Goal: Communication & Community: Answer question/provide support

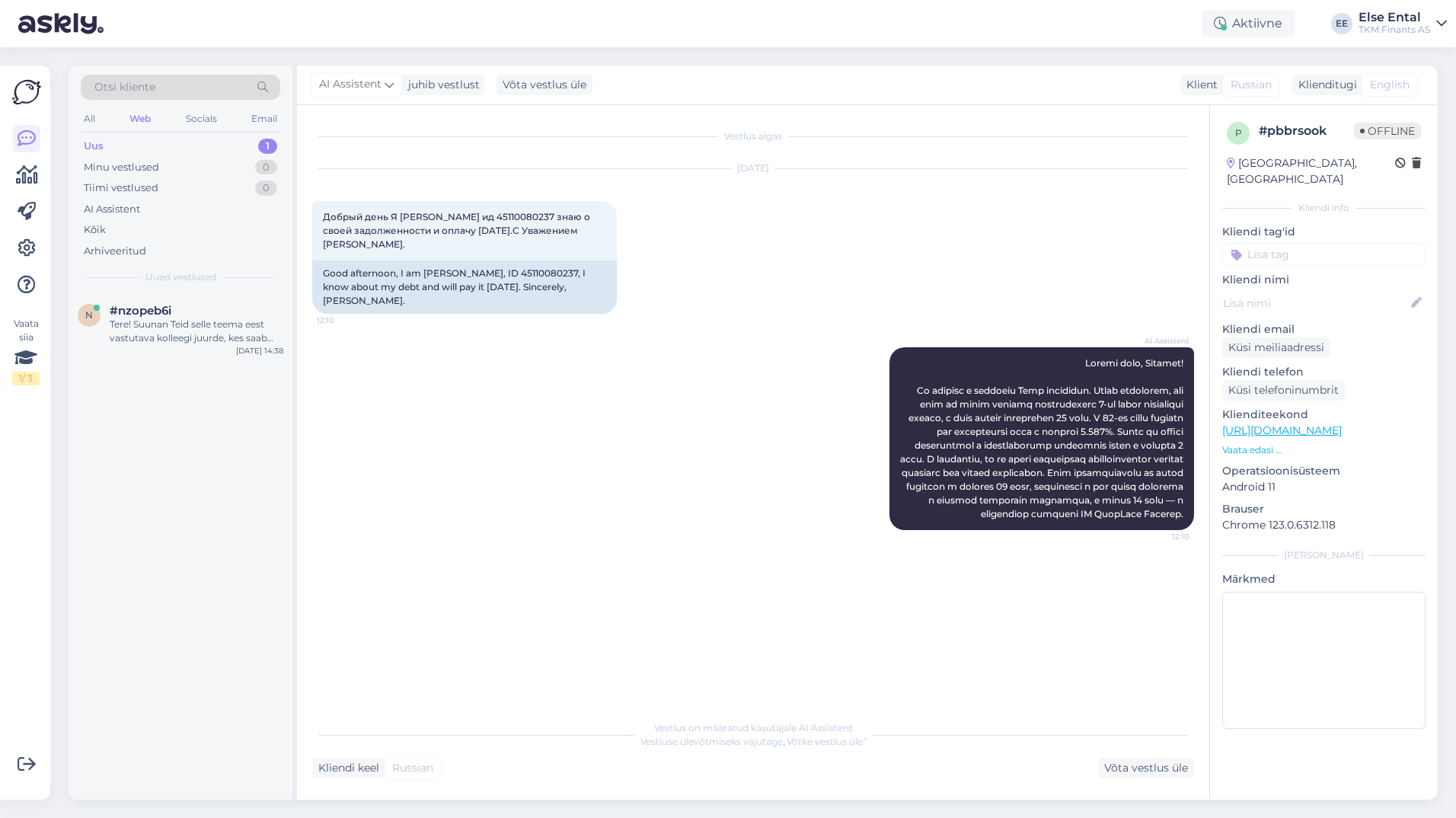
click at [103, 141] on div "Uus 1" at bounding box center [180, 146] width 199 height 21
click at [150, 336] on div "Tere! Suunan Teid selle teema eest vastutava kolleegi juurde, kes saab aidata l…" at bounding box center [196, 331] width 174 height 27
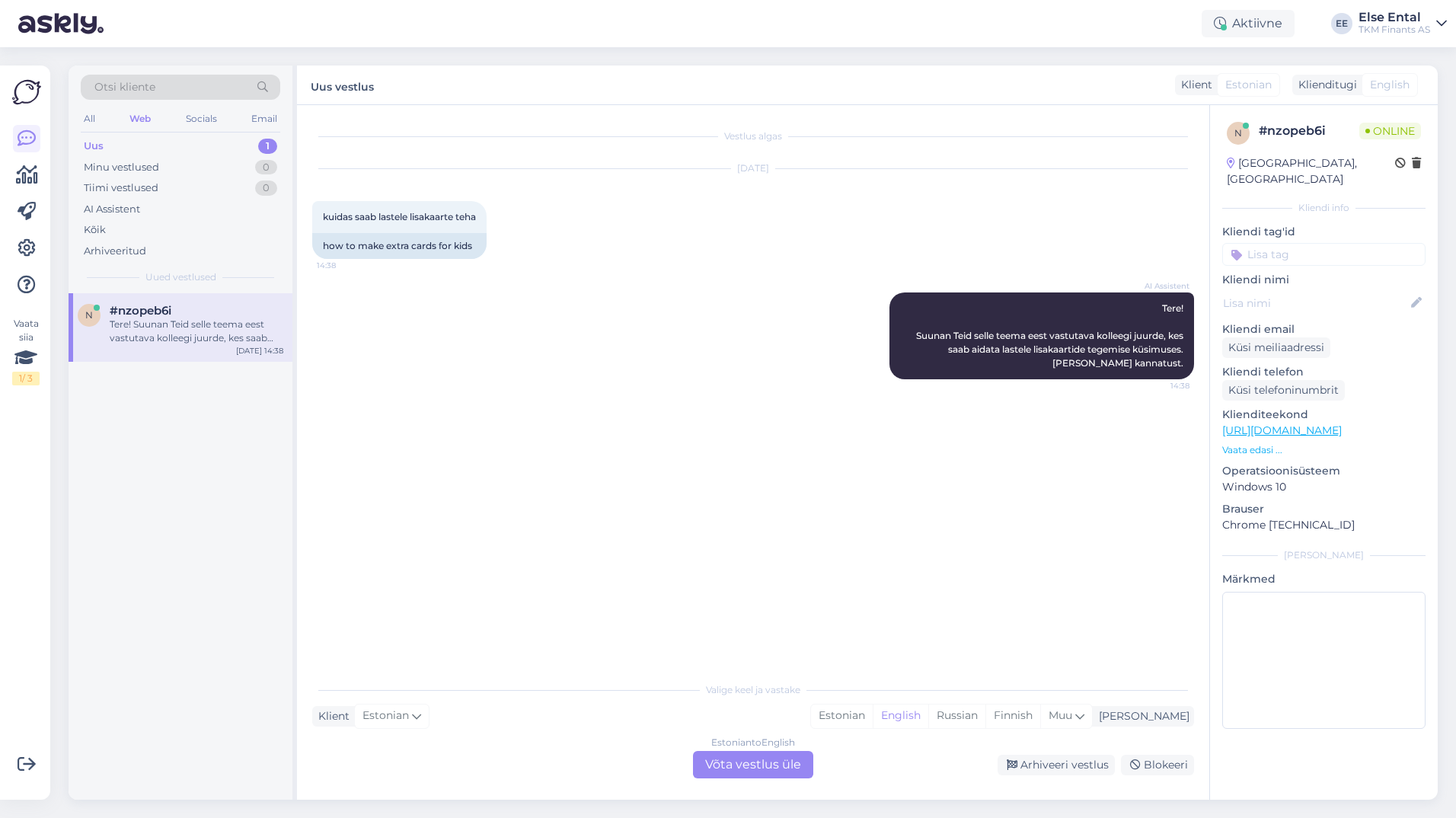
click at [740, 757] on div "Estonian to English Võta vestlus üle" at bounding box center [753, 764] width 120 height 27
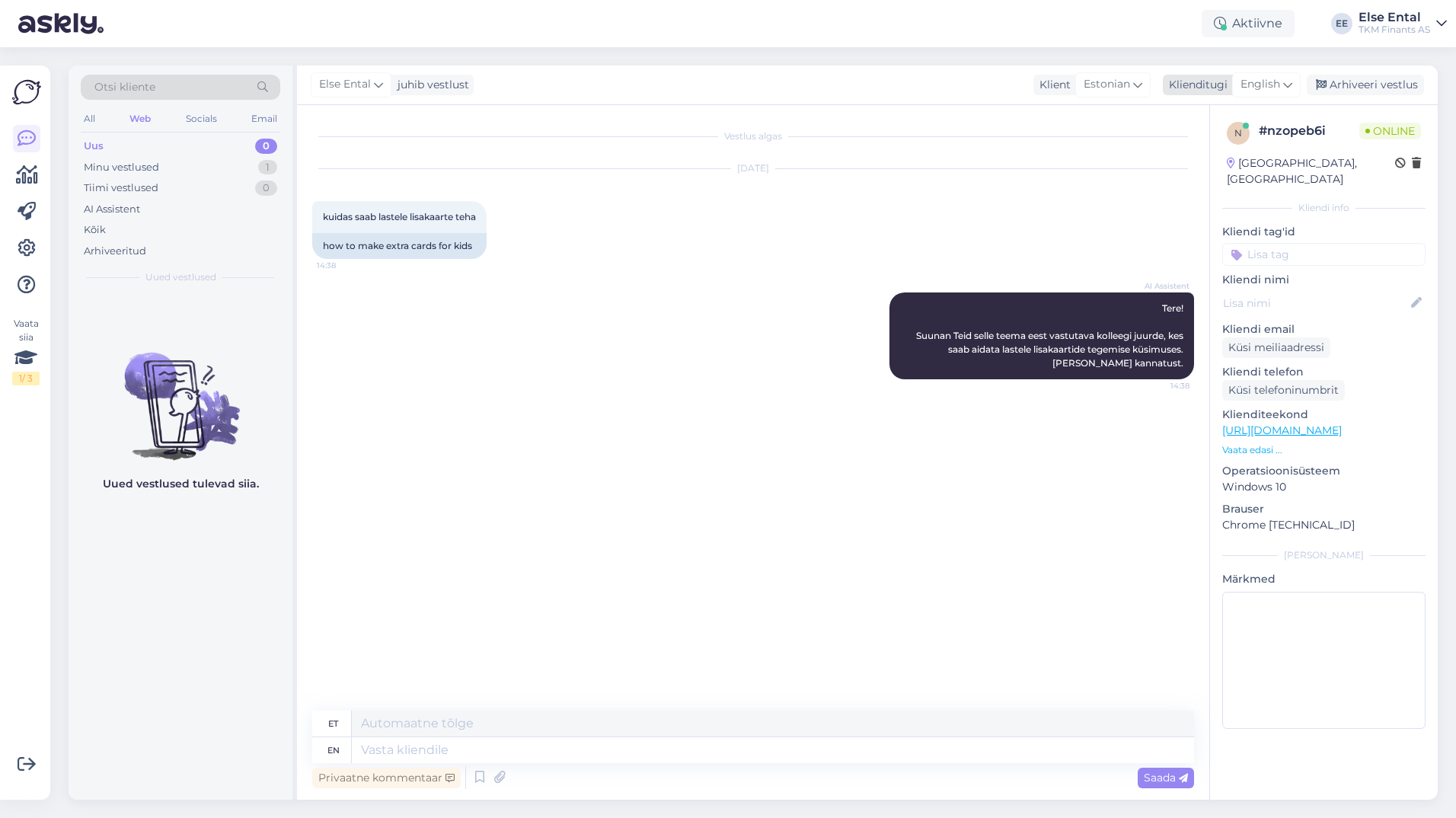
click at [1258, 87] on span "English" at bounding box center [1260, 85] width 40 height 17
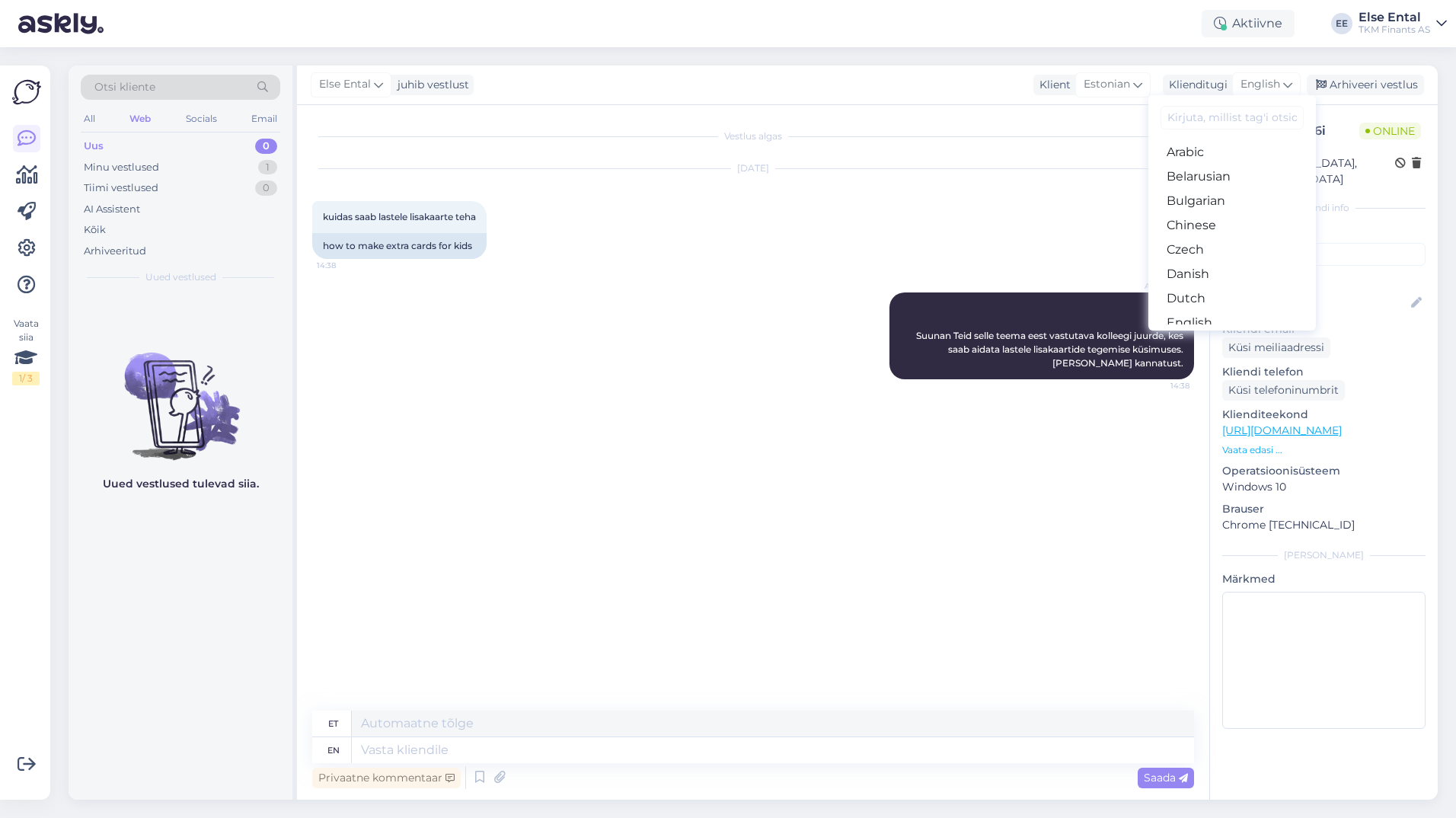
click at [1189, 335] on link "Estonian" at bounding box center [1232, 347] width 168 height 24
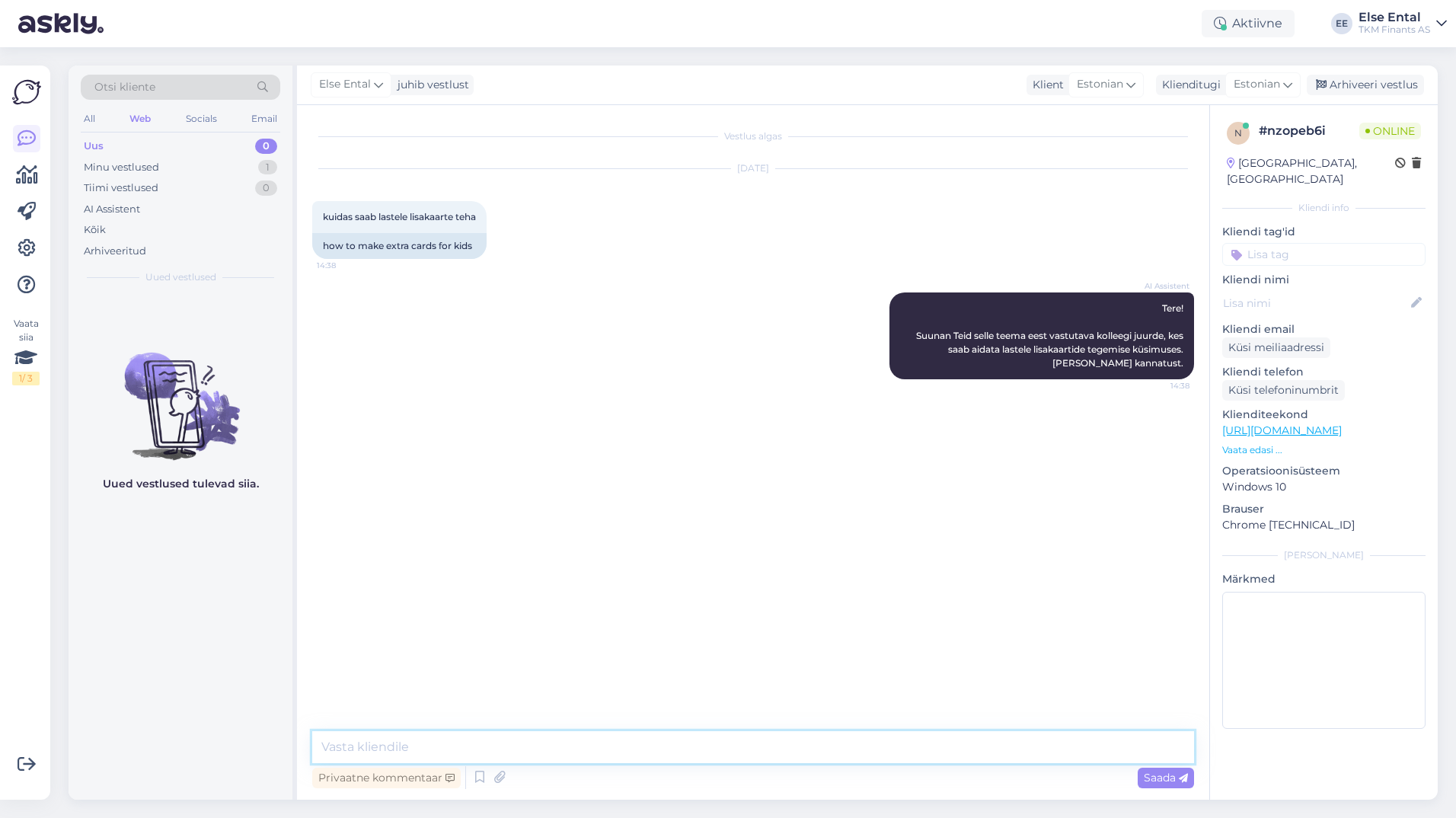
click at [493, 746] on textarea at bounding box center [753, 747] width 882 height 32
click at [127, 630] on div "Uued vestlused tulevad siia." at bounding box center [180, 546] width 224 height 506
click at [476, 776] on icon at bounding box center [480, 777] width 19 height 23
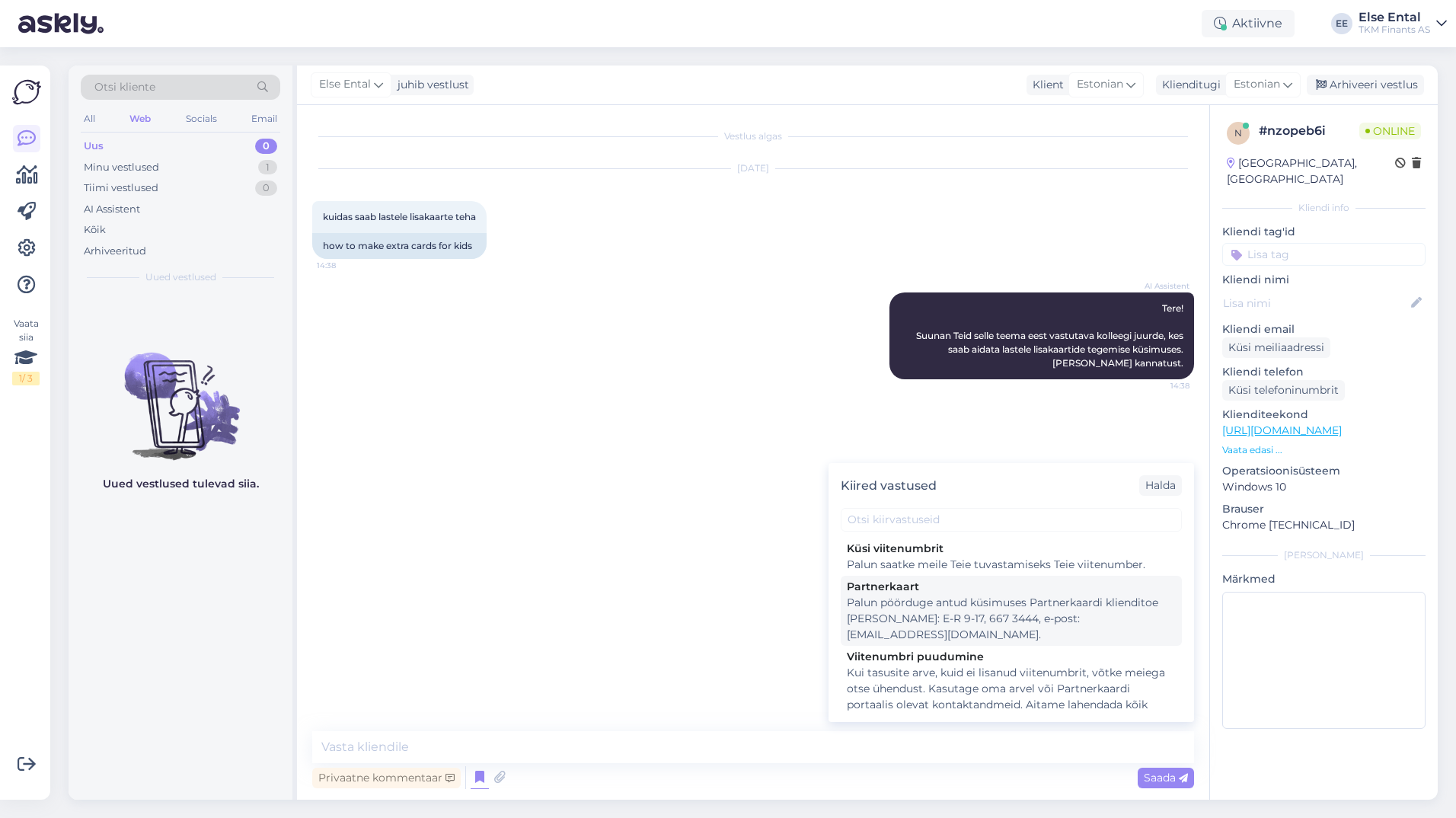
click at [1075, 607] on div "Palun pöörduge antud küsimuses Partnerkaardi klienditoe [PERSON_NAME]: E-R 9-17…" at bounding box center [1011, 619] width 329 height 48
type textarea "Palun pöörduge antud küsimuses Partnerkaardi klienditoe [PERSON_NAME]: E-R 9-17…"
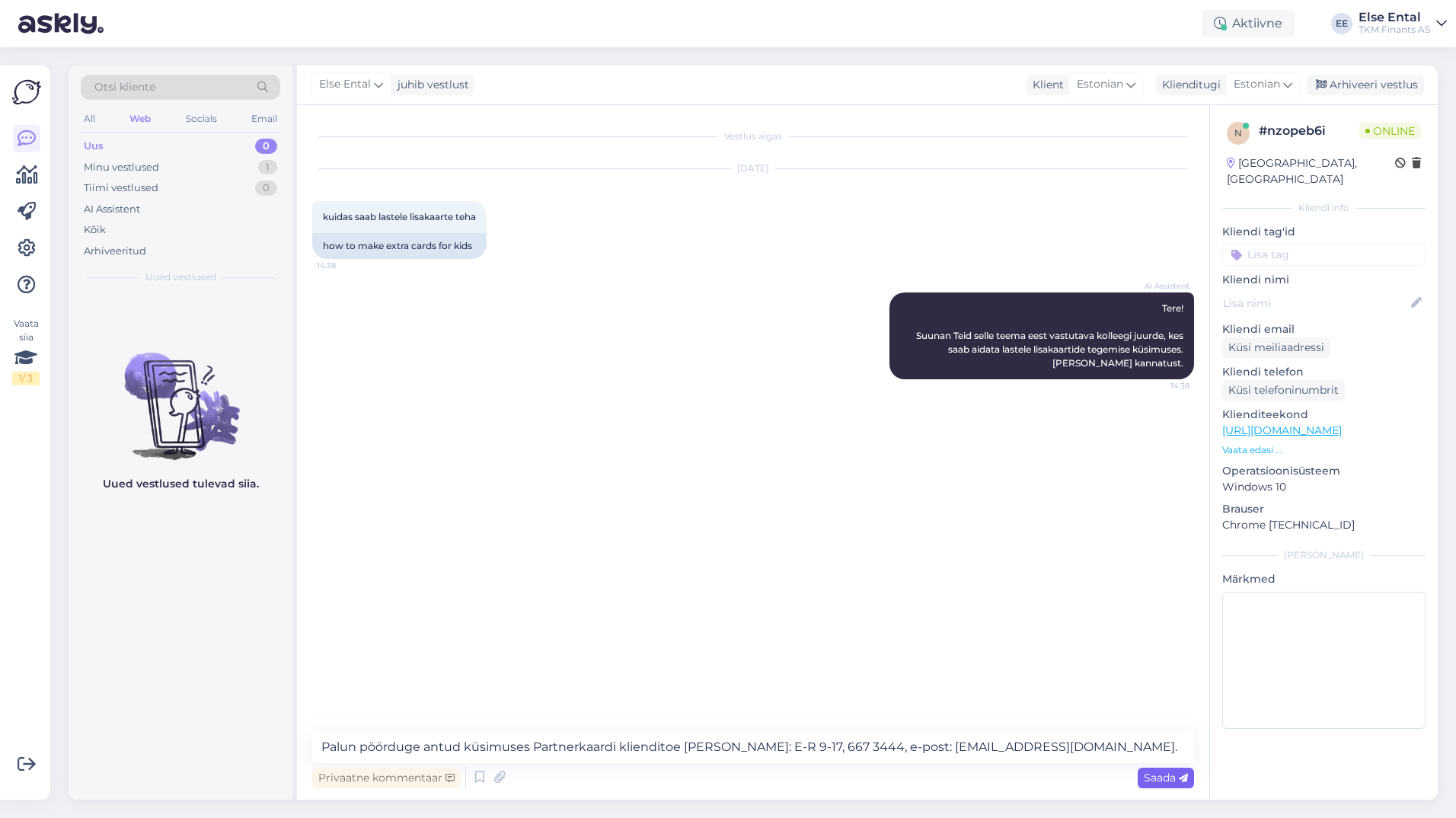
click at [1165, 782] on span "Saada" at bounding box center [1165, 778] width 44 height 14
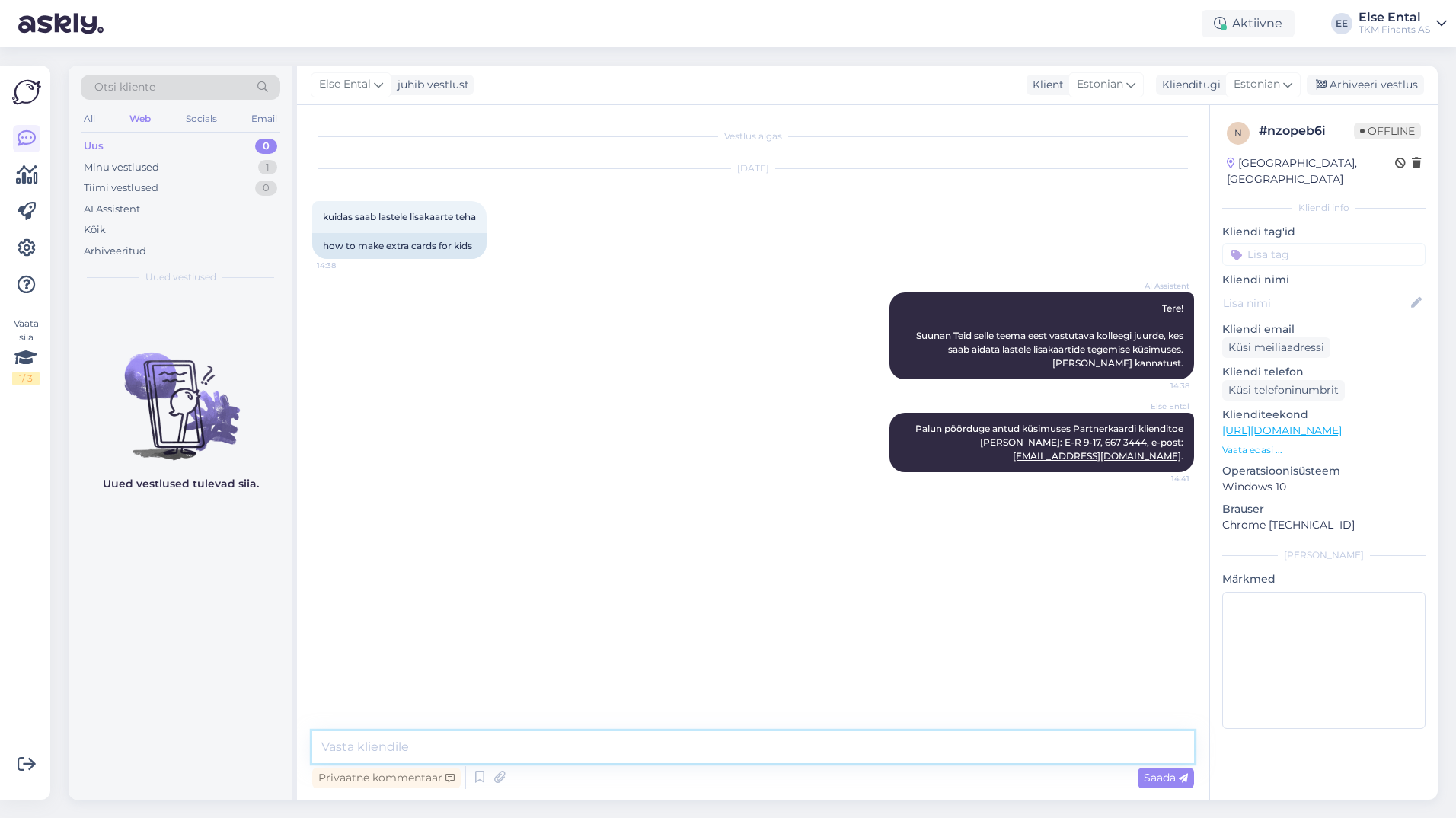
click at [480, 744] on textarea at bounding box center [753, 747] width 882 height 32
click at [1348, 85] on div "Arhiveeri vestlus" at bounding box center [1364, 85] width 117 height 20
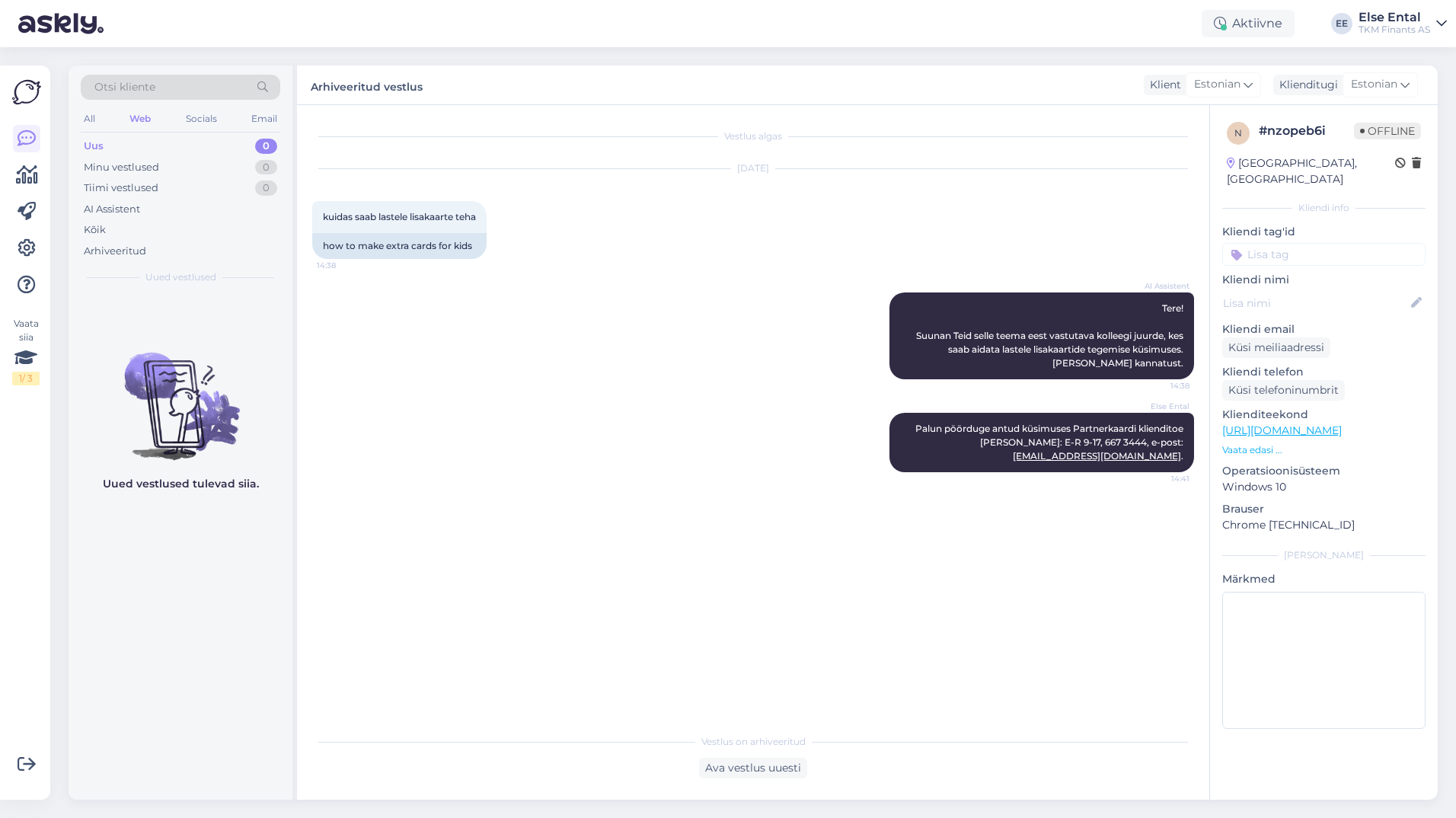
click at [522, 764] on div "Ava vestlus uuesti" at bounding box center [753, 768] width 882 height 20
click at [95, 140] on div "Uus" at bounding box center [94, 147] width 20 height 16
drag, startPoint x: 697, startPoint y: 407, endPoint x: 692, endPoint y: 420, distance: 13.9
click at [692, 420] on div "Else Ental Palun pöörduge antud küsimuses Partnerkaardi klienditoe [PERSON_NAME…" at bounding box center [753, 442] width 882 height 93
drag, startPoint x: 673, startPoint y: 427, endPoint x: 697, endPoint y: 434, distance: 25.0
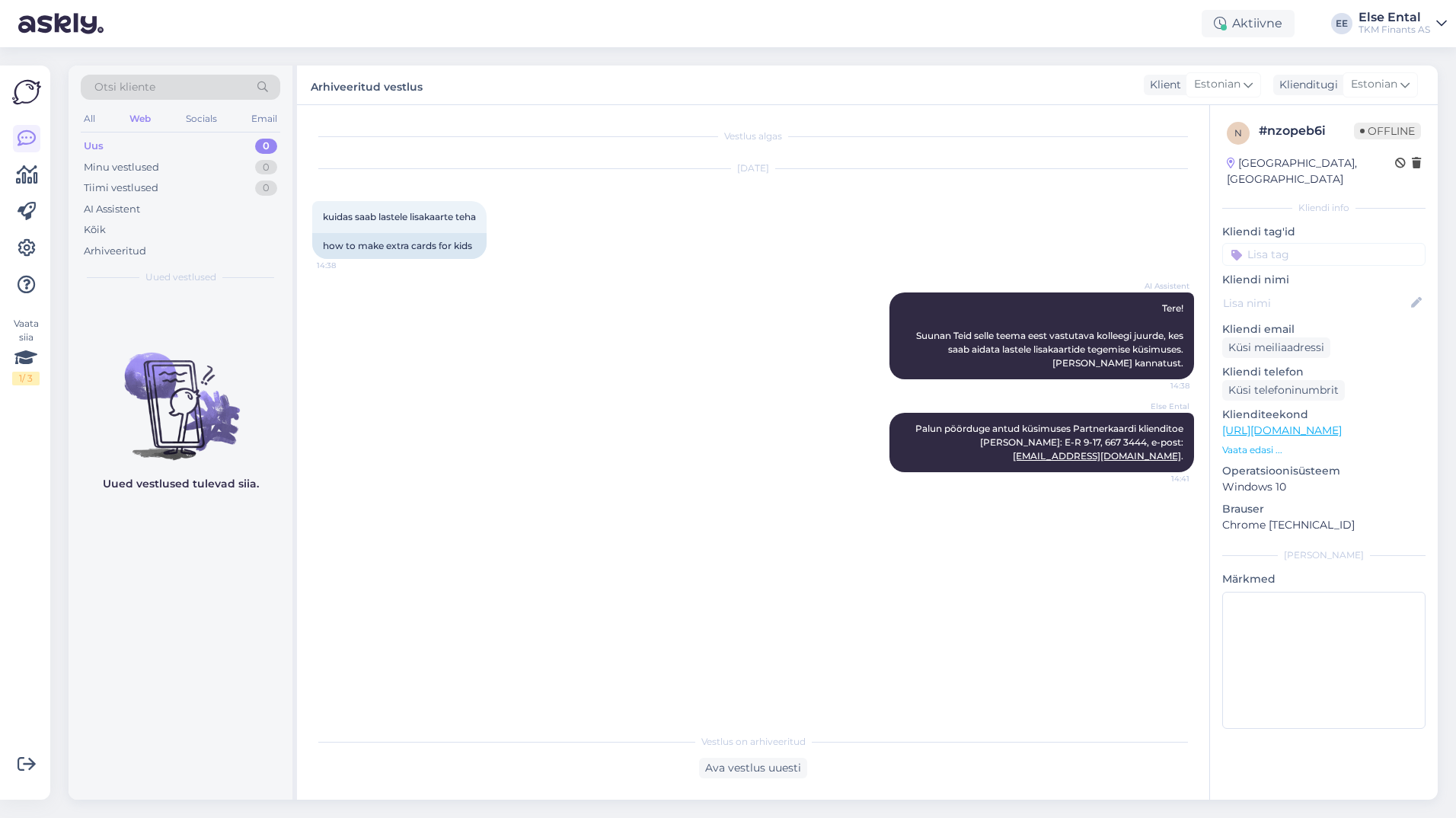
click at [696, 433] on div "Else Ental Palun pöörduge antud küsimuses Partnerkaardi klienditoe [PERSON_NAME…" at bounding box center [753, 442] width 882 height 93
click at [429, 613] on div "Vestlus algas [DATE] kuidas saab lastele lisakaarte teha 14:38 how to make extr…" at bounding box center [760, 416] width 896 height 591
